Goal: Task Accomplishment & Management: Manage account settings

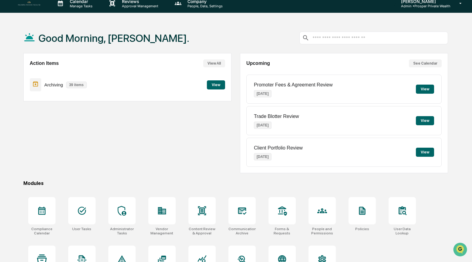
scroll to position [8, 0]
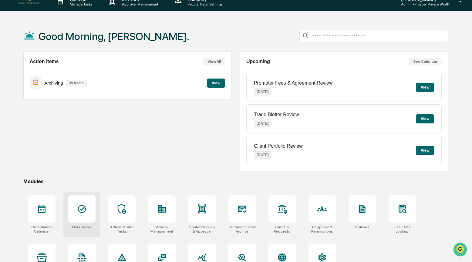
click at [85, 211] on icon at bounding box center [82, 209] width 10 height 10
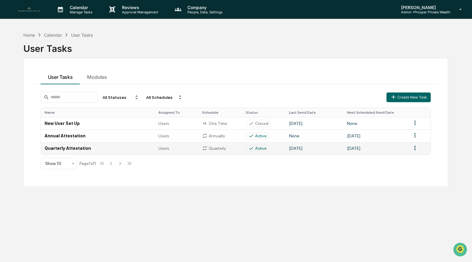
click at [136, 148] on td "Quarterly Attestation" at bounding box center [98, 148] width 114 height 12
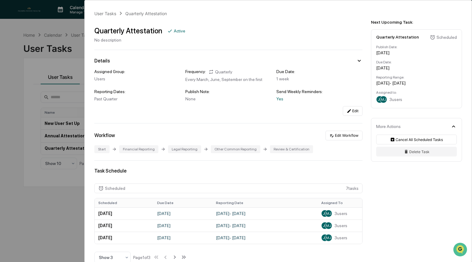
click at [48, 196] on div "User Tasks Quarterly Attestation Quarterly Attestation Active No description De…" at bounding box center [236, 131] width 472 height 262
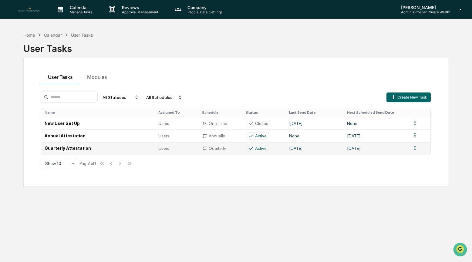
click at [383, 147] on td "March 1, 2026" at bounding box center [375, 148] width 65 height 12
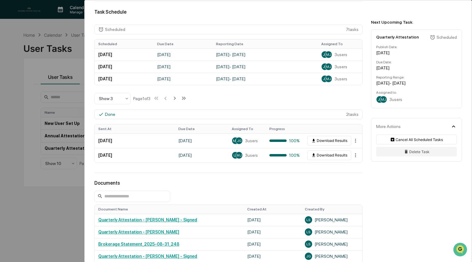
scroll to position [146, 0]
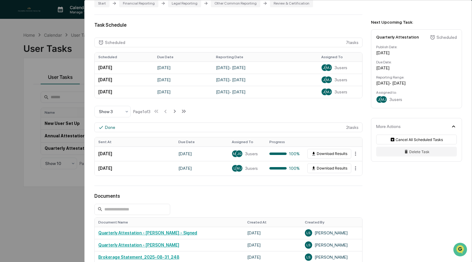
click at [38, 213] on div "User Tasks Quarterly Attestation Quarterly Attestation Active No description De…" at bounding box center [236, 131] width 472 height 262
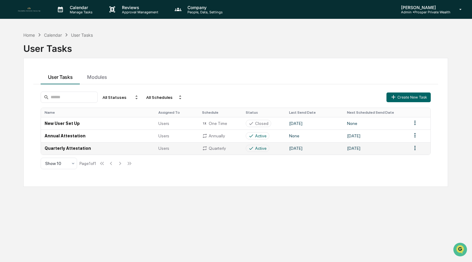
click at [392, 149] on td "March 1, 2026" at bounding box center [375, 148] width 65 height 12
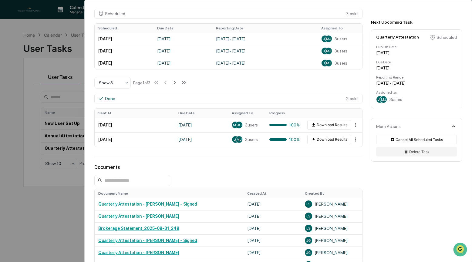
scroll to position [173, 0]
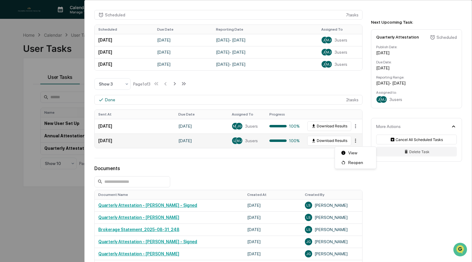
click at [352, 143] on html "Calendar Manage Tasks Reviews Approval Management Company People, Data, Setting…" at bounding box center [236, 131] width 472 height 262
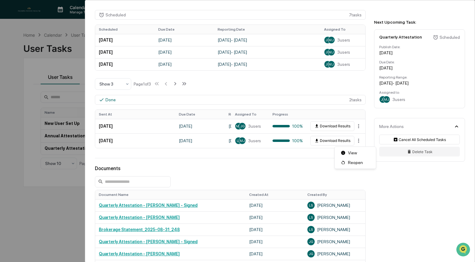
click at [248, 174] on html "Calendar Manage Tasks Reviews Approval Management Company People, Data, Setting…" at bounding box center [237, 131] width 475 height 262
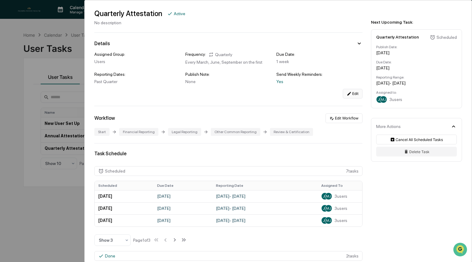
scroll to position [7, 0]
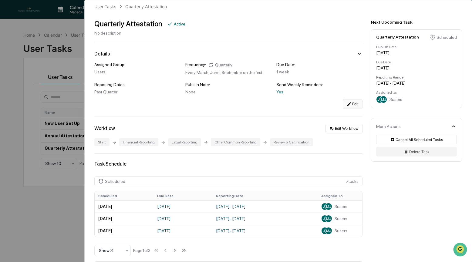
click at [349, 105] on button "Edit" at bounding box center [353, 104] width 20 height 10
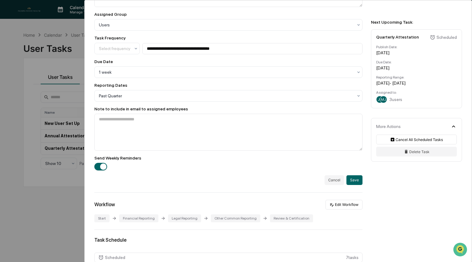
scroll to position [126, 0]
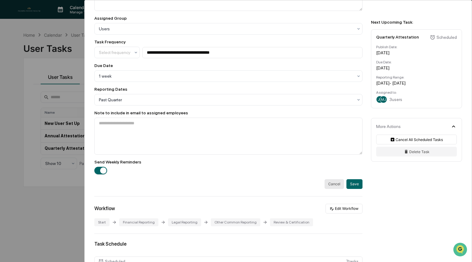
click at [335, 188] on button "Cancel" at bounding box center [334, 184] width 19 height 10
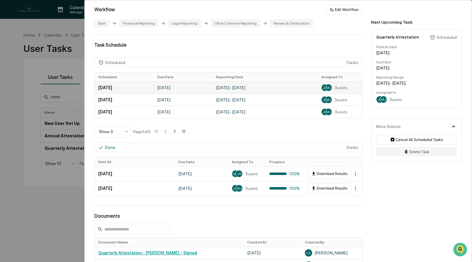
scroll to position [0, 0]
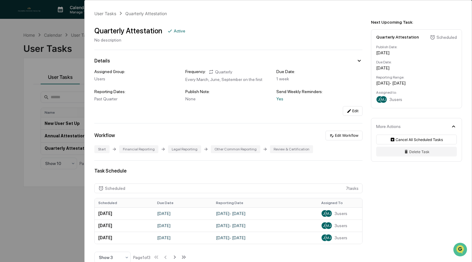
click at [27, 219] on div "User Tasks Quarterly Attestation Quarterly Attestation Active No description De…" at bounding box center [236, 131] width 472 height 262
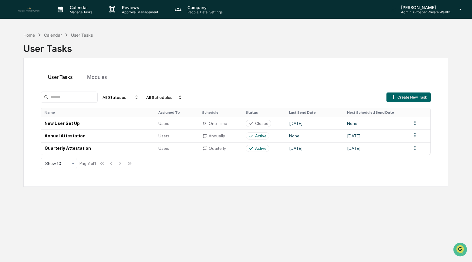
click at [329, 203] on div "Home Calendar User Tasks User Tasks User Tasks Modules All Statuses All Schedul…" at bounding box center [235, 160] width 443 height 262
click at [30, 35] on div "Home" at bounding box center [29, 34] width 12 height 5
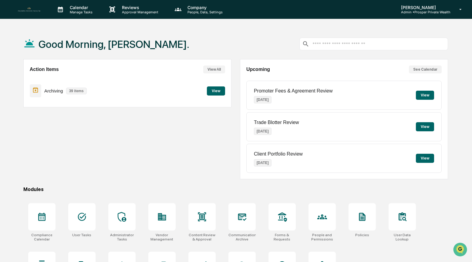
click at [421, 12] on p "Admin • Prosper Private Wealth" at bounding box center [423, 12] width 54 height 4
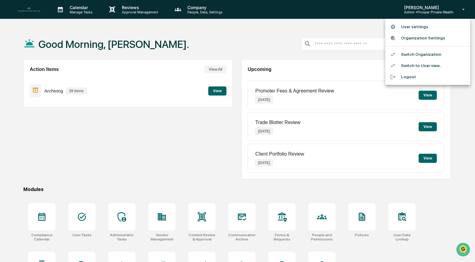
click at [415, 56] on li "Switch Organization" at bounding box center [427, 54] width 85 height 11
